Goal: Transaction & Acquisition: Purchase product/service

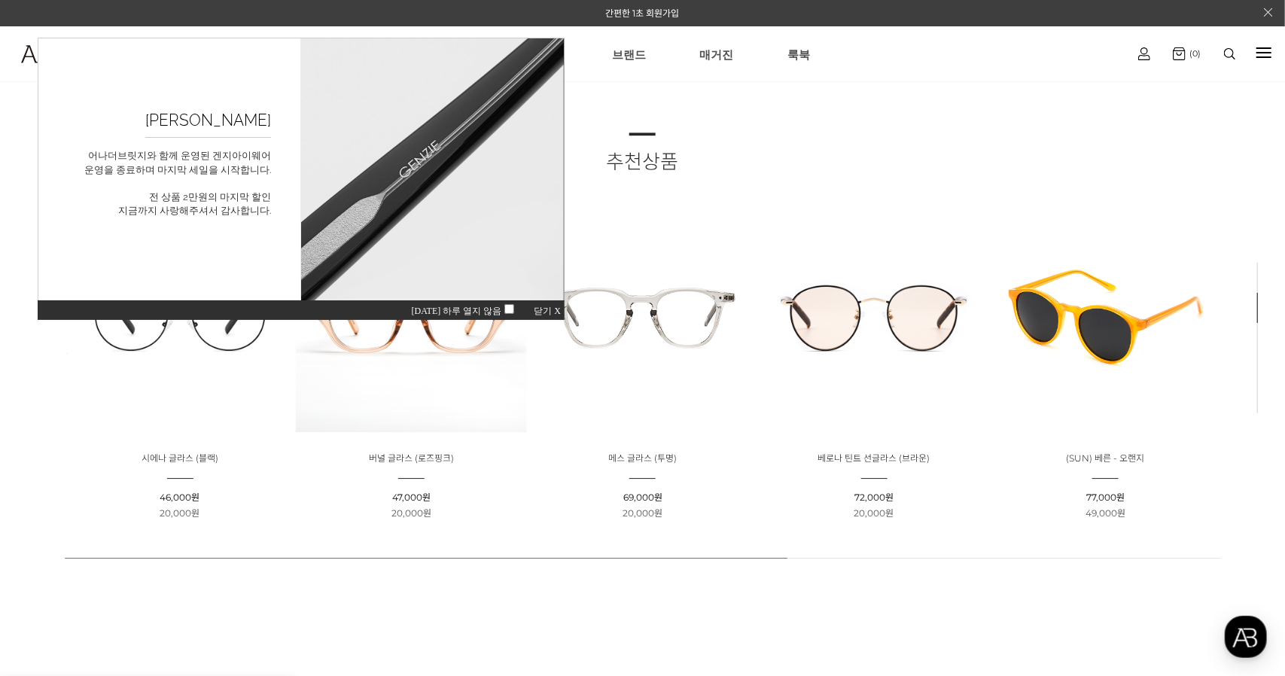
click at [558, 312] on span "닫기 X" at bounding box center [546, 310] width 27 height 11
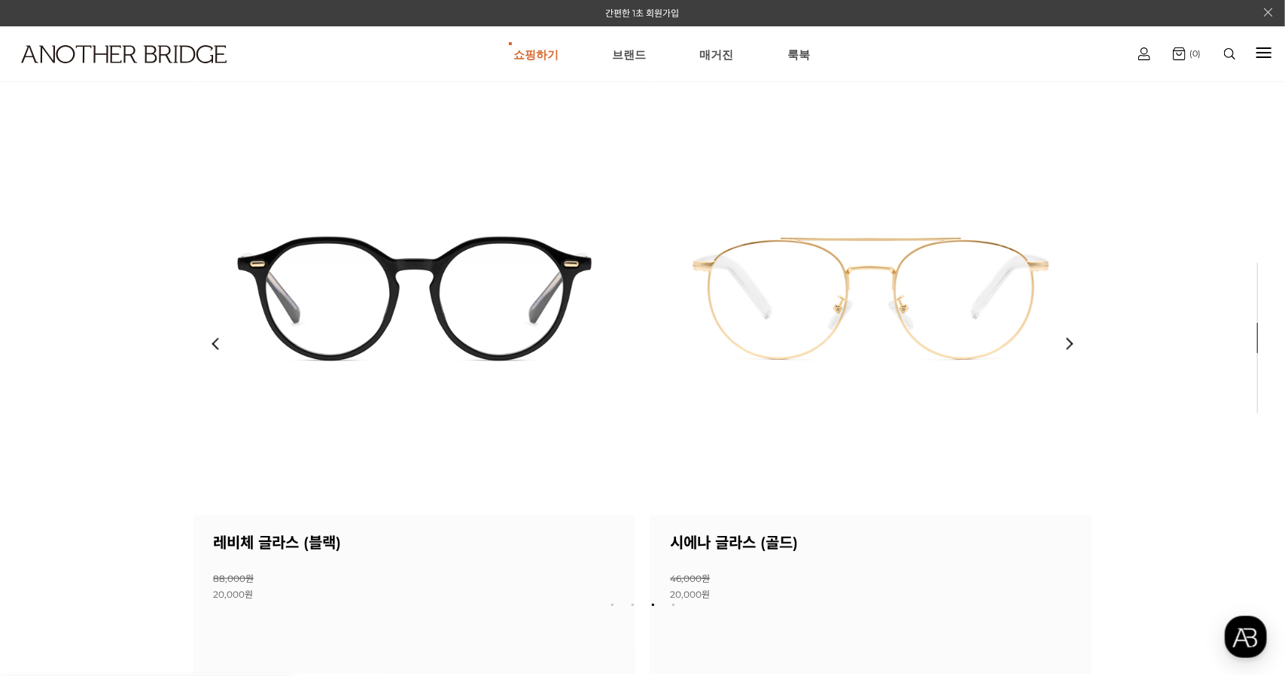
click at [499, 265] on img at bounding box center [414, 294] width 443 height 443
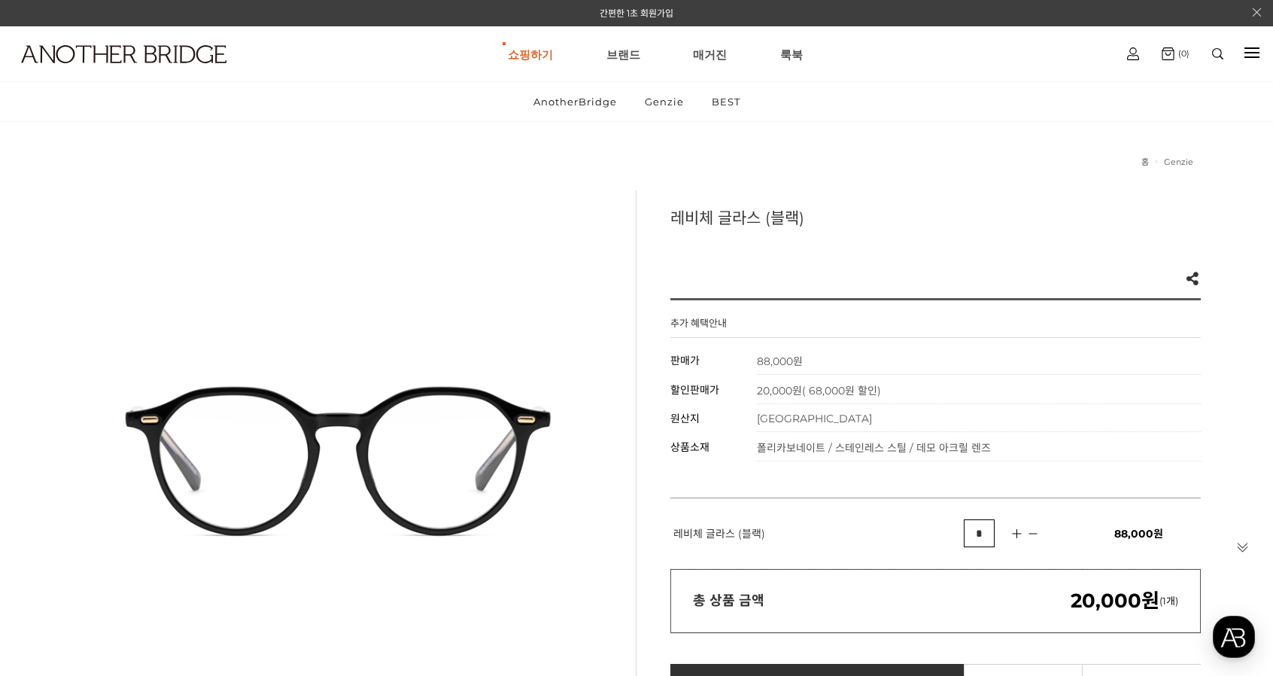
click at [95, 40] on h1 at bounding box center [99, 53] width 199 height 55
click at [546, 107] on link "AnotherBridge" at bounding box center [530, 101] width 163 height 29
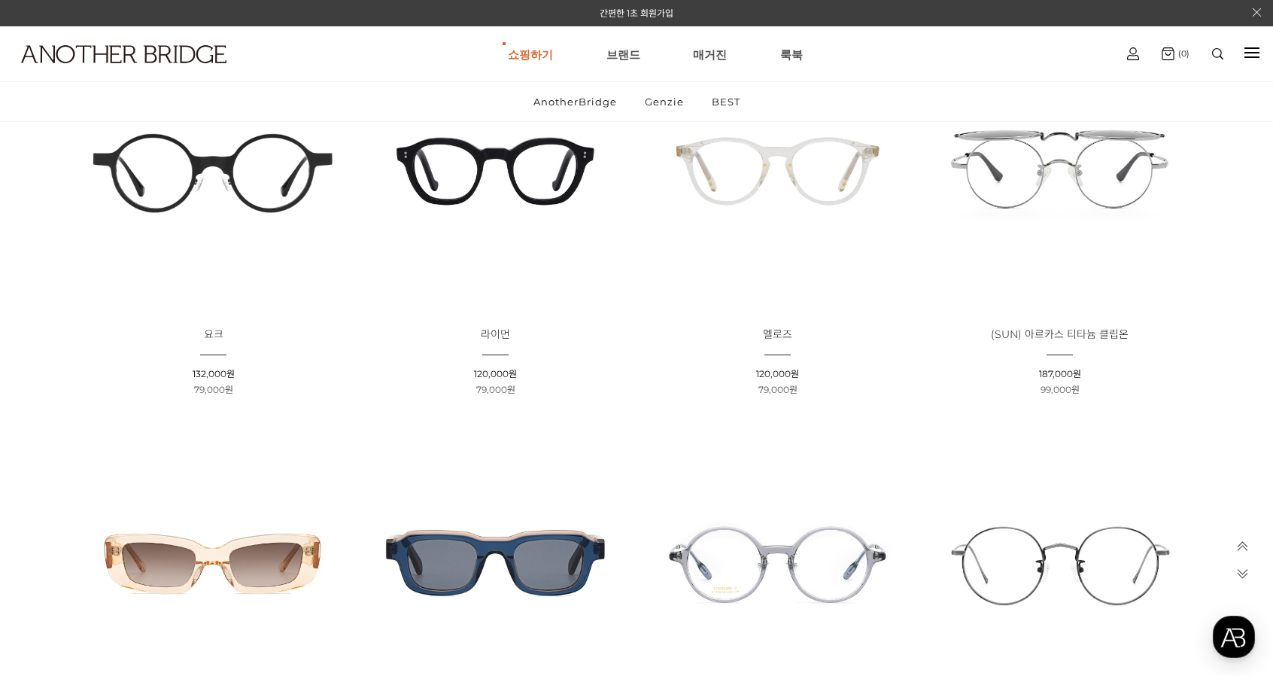
scroll to position [1054, 0]
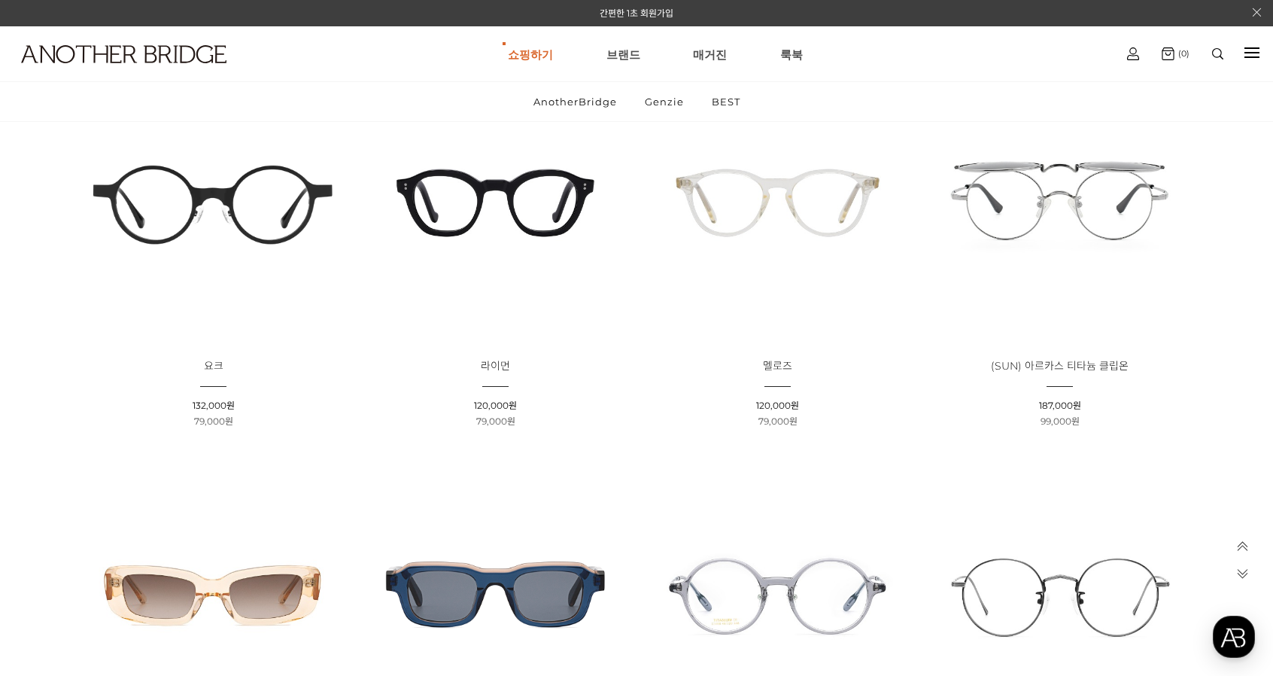
click at [555, 558] on img at bounding box center [496, 594] width 272 height 272
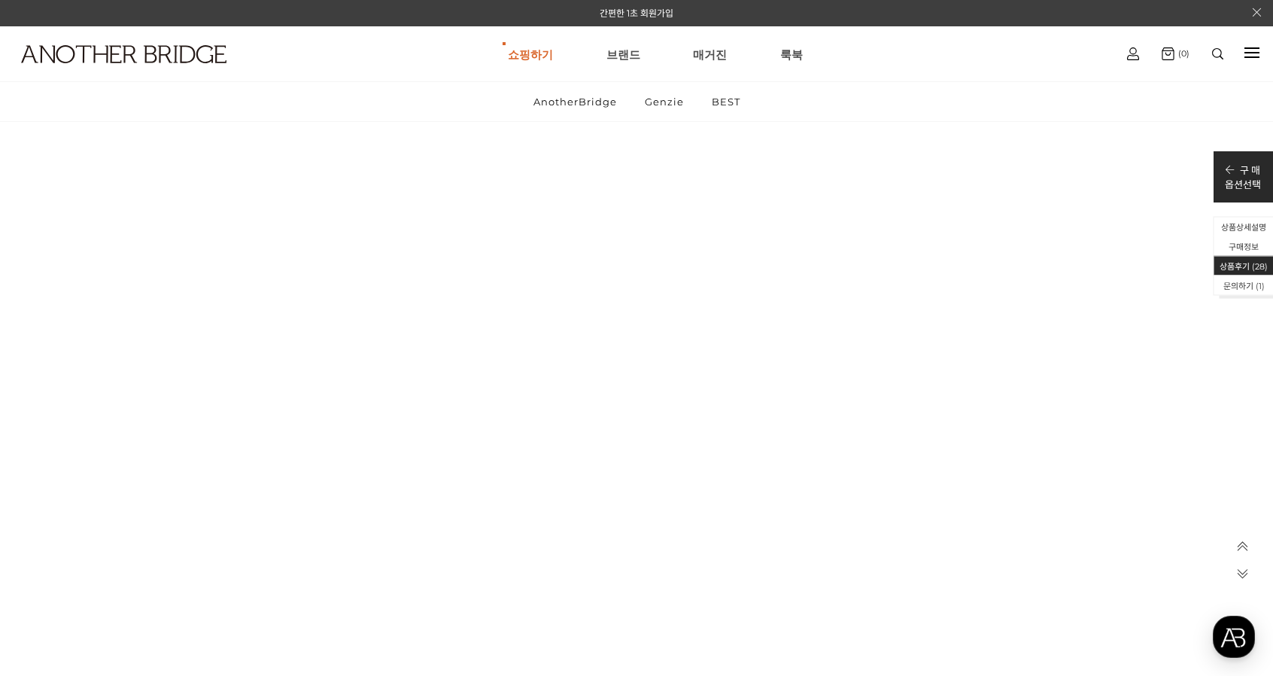
scroll to position [44781, 0]
